Goal: Task Accomplishment & Management: Use online tool/utility

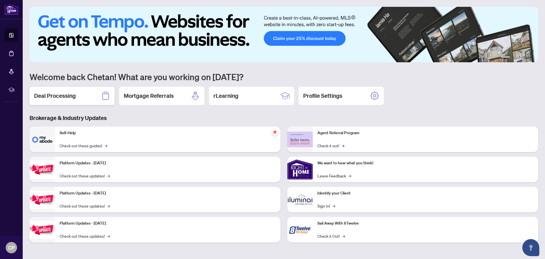
click at [64, 98] on h2 "Deal Processing" at bounding box center [55, 96] width 42 height 8
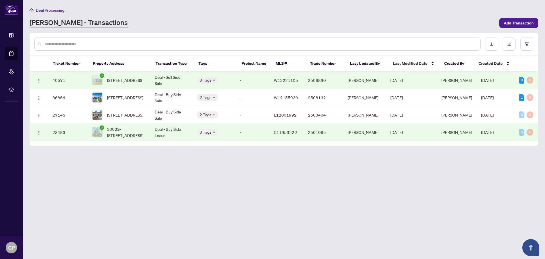
click at [171, 183] on main "Deal Processing [PERSON_NAME] - Transactions Add Transaction Ticket Number Prop…" at bounding box center [284, 129] width 522 height 259
click at [530, 43] on button "button" at bounding box center [526, 43] width 13 height 13
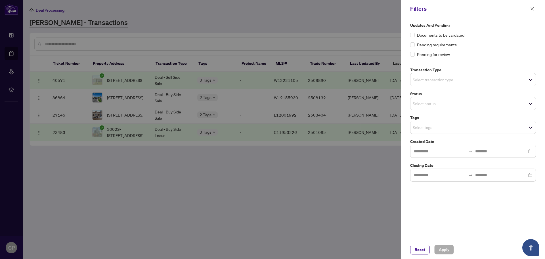
click at [465, 82] on span "Select transaction type" at bounding box center [472, 79] width 125 height 8
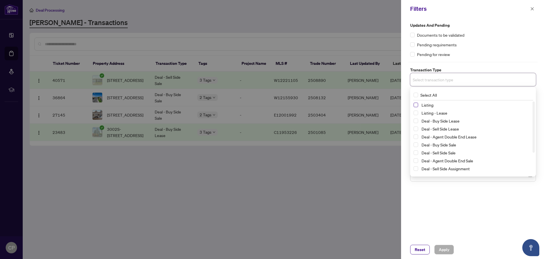
click at [415, 104] on span "Select Listing" at bounding box center [415, 104] width 5 height 5
click at [447, 247] on span "Apply" at bounding box center [444, 249] width 10 height 9
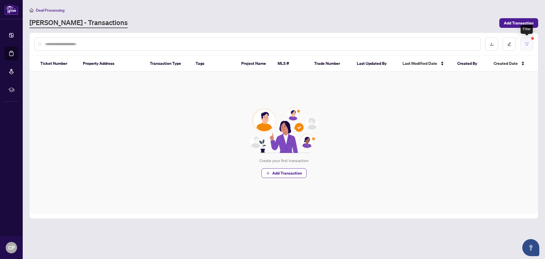
click at [526, 41] on button "button" at bounding box center [526, 43] width 13 height 13
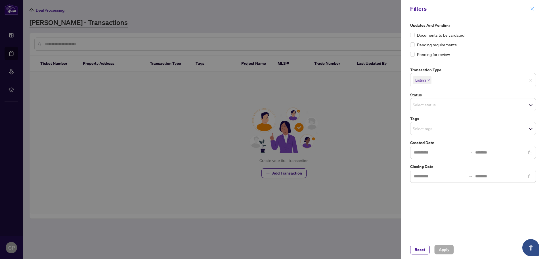
click at [531, 10] on icon "close" at bounding box center [532, 9] width 4 height 4
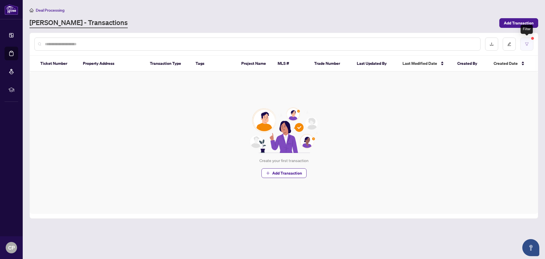
click at [526, 45] on icon "filter" at bounding box center [527, 44] width 4 height 4
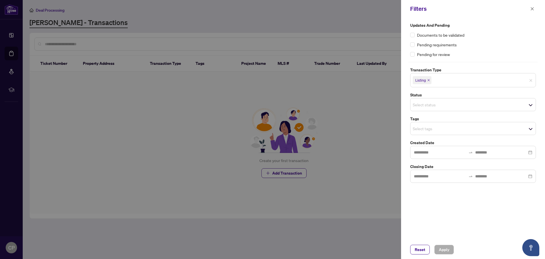
click at [433, 37] on span "Documents to be validated" at bounding box center [440, 35] width 47 height 6
click at [533, 10] on icon "close" at bounding box center [532, 9] width 4 height 4
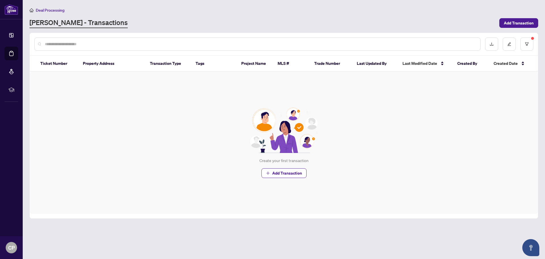
click at [66, 66] on th "Ticket Number" at bounding box center [57, 64] width 43 height 16
click at [98, 23] on div "[PERSON_NAME] - Transactions" at bounding box center [263, 23] width 466 height 10
click at [72, 24] on link "[PERSON_NAME] - Transactions" at bounding box center [79, 23] width 98 height 10
